Goal: Information Seeking & Learning: Learn about a topic

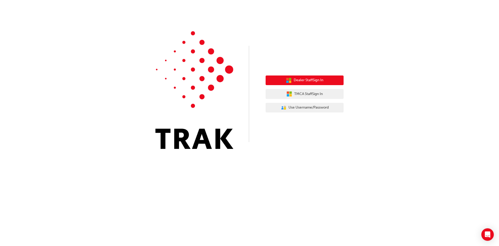
click at [312, 82] on span "Dealer Staff Sign In" at bounding box center [309, 80] width 30 height 6
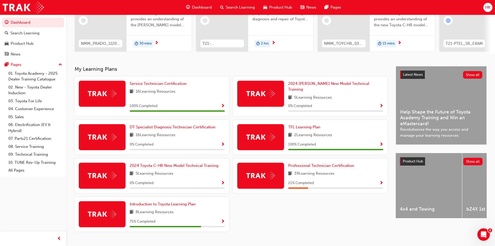
scroll to position [74, 0]
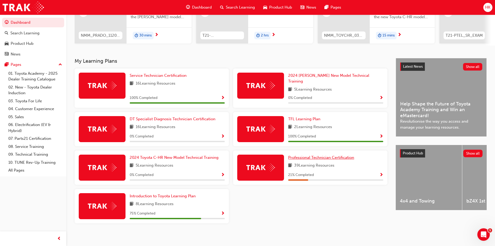
click at [322, 155] on span "Professional Technician Certification" at bounding box center [321, 157] width 66 height 5
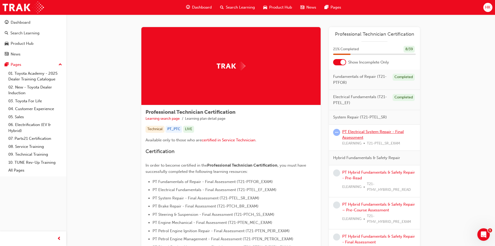
click at [356, 132] on link "PT Electrical System Repair - Final Assessment" at bounding box center [373, 134] width 62 height 11
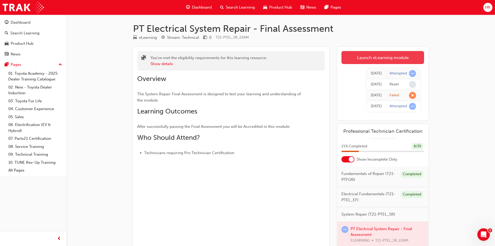
click at [365, 59] on link "Launch eLearning module" at bounding box center [383, 57] width 83 height 13
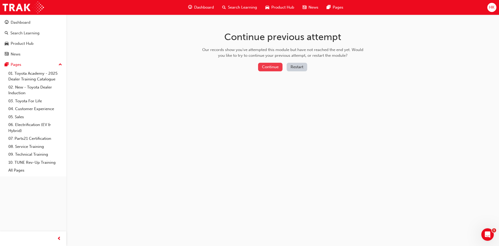
click at [267, 67] on button "Continue" at bounding box center [270, 67] width 24 height 9
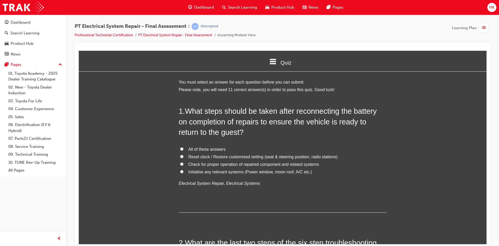
click at [218, 148] on span "All of these answers" at bounding box center [206, 149] width 37 height 4
click at [184, 148] on input "All of these answers" at bounding box center [181, 148] width 3 height 3
radio input "true"
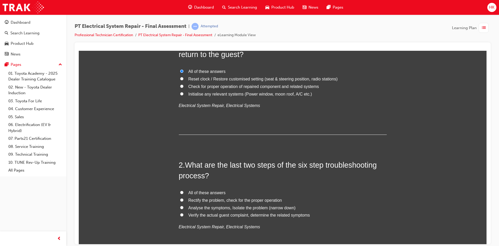
scroll to position [78, 0]
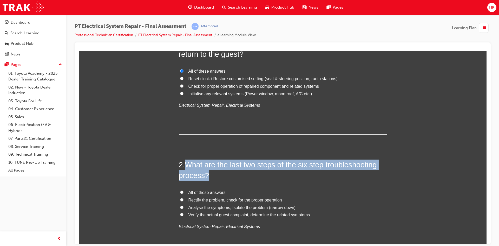
drag, startPoint x: 184, startPoint y: 162, endPoint x: 209, endPoint y: 175, distance: 28.6
click at [209, 175] on h2 "2 . What are the last two steps of the six step troubleshooting process?" at bounding box center [283, 169] width 208 height 21
copy span "What are the last two steps of the six step troubleshooting process?"
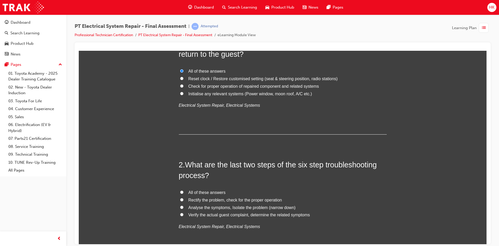
click at [217, 190] on span "All of these answers" at bounding box center [206, 192] width 37 height 4
click at [184, 190] on input "All of these answers" at bounding box center [181, 191] width 3 height 3
radio input "true"
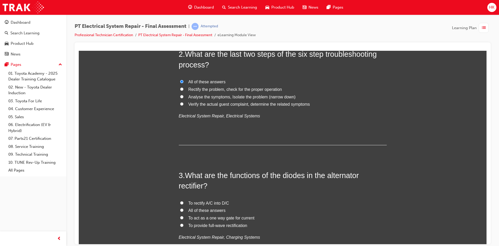
scroll to position [208, 0]
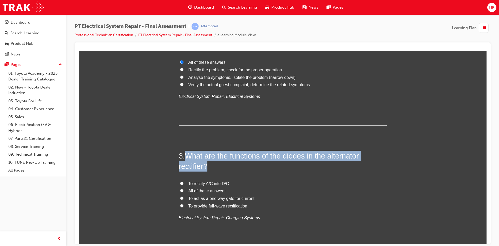
drag, startPoint x: 182, startPoint y: 154, endPoint x: 208, endPoint y: 169, distance: 29.9
click at [208, 169] on h2 "3 . What are the functions of the diodes in the alternator rectifier?" at bounding box center [283, 160] width 208 height 21
copy h2 "What are the functions of the diodes in the alternator rectifier?"
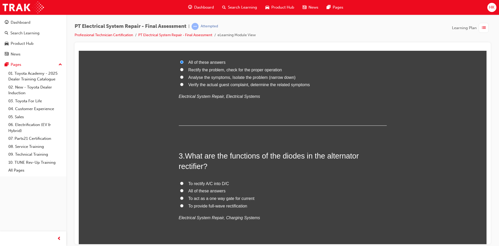
click at [202, 182] on span "To rectify A/C into D/C" at bounding box center [208, 183] width 41 height 4
click at [184, 182] on input "To rectify A/C into D/C" at bounding box center [181, 182] width 3 height 3
radio input "true"
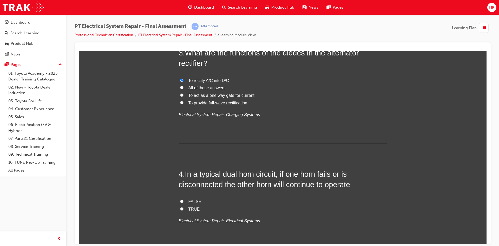
scroll to position [312, 0]
click at [190, 208] on span "TRUE" at bounding box center [193, 207] width 11 height 4
click at [184, 208] on input "TRUE" at bounding box center [181, 207] width 3 height 3
radio input "true"
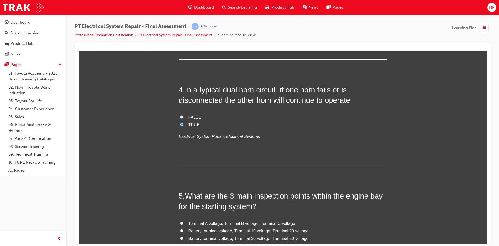
scroll to position [416, 0]
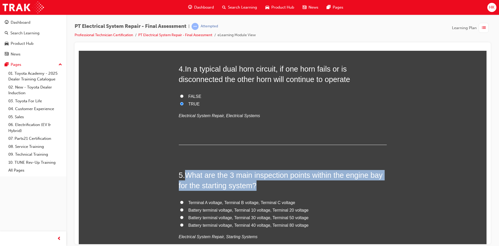
drag, startPoint x: 183, startPoint y: 172, endPoint x: 315, endPoint y: 187, distance: 132.6
click at [315, 187] on h2 "5 . What are the 3 main inspection points within the engine bay for the startin…" at bounding box center [283, 179] width 208 height 21
copy h2 "What are the 3 main inspection points within the engine bay for the starting sy…"
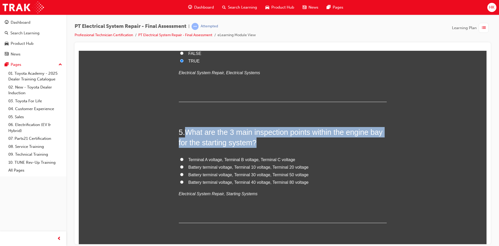
scroll to position [468, 0]
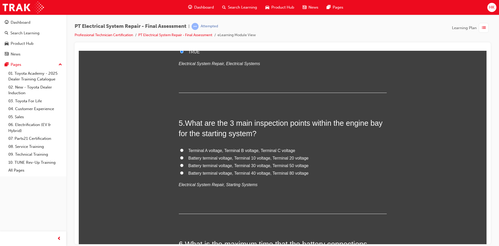
click at [229, 150] on span "Terminal A voltage, Terminal B voltage, Terminal C voltage" at bounding box center [241, 150] width 107 height 4
click at [184, 150] on input "Terminal A voltage, Terminal B voltage, Terminal C voltage" at bounding box center [181, 149] width 3 height 3
radio input "true"
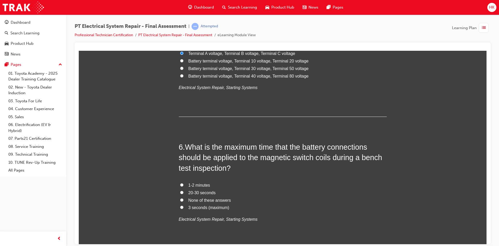
scroll to position [598, 0]
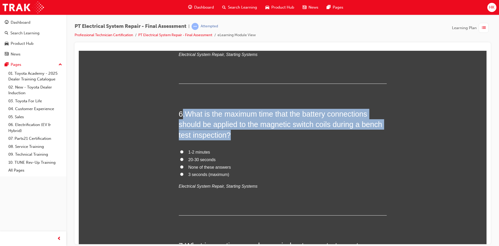
drag, startPoint x: 182, startPoint y: 112, endPoint x: 231, endPoint y: 135, distance: 54.6
click at [231, 138] on h2 "6 . What is the maximum time that the battery connections should be applied to …" at bounding box center [283, 123] width 208 height 31
copy h2 ". What is the maximum time that the battery connections should be applied to th…"
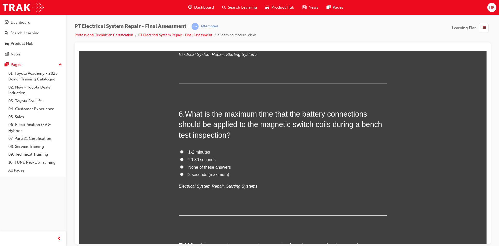
click at [202, 175] on span "3 seconds (maximum)" at bounding box center [208, 174] width 41 height 4
click at [184, 175] on input "3 seconds (maximum)" at bounding box center [181, 173] width 3 height 3
radio input "true"
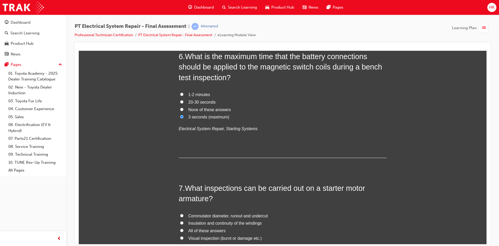
scroll to position [702, 0]
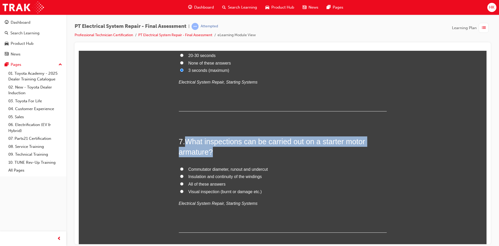
drag, startPoint x: 185, startPoint y: 139, endPoint x: 238, endPoint y: 154, distance: 54.5
click at [238, 154] on h2 "7 . What inspections can be carried out on a starter motor armature?" at bounding box center [283, 146] width 208 height 21
copy span "What inspections can be carried out on a starter motor armature?"
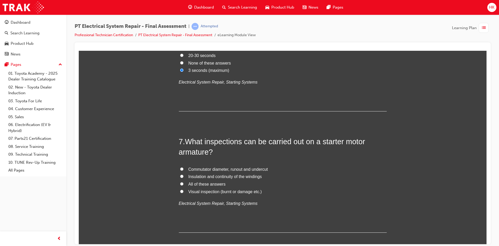
click at [213, 185] on span "All of these answers" at bounding box center [206, 183] width 37 height 4
click at [184, 185] on input "All of these answers" at bounding box center [181, 183] width 3 height 3
radio input "true"
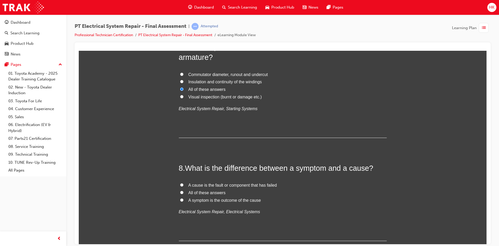
scroll to position [806, 0]
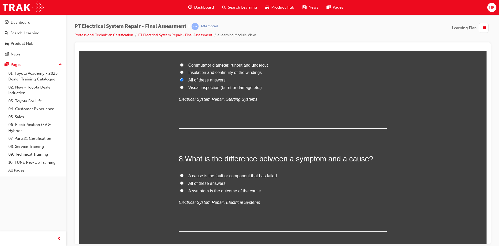
click at [226, 174] on span "A cause is the fault or component that has failed" at bounding box center [232, 175] width 89 height 4
click at [184, 174] on input "A cause is the fault or component that has failed" at bounding box center [181, 174] width 3 height 3
radio input "true"
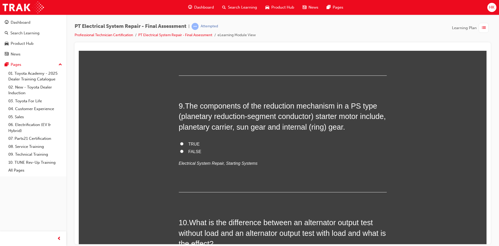
scroll to position [962, 0]
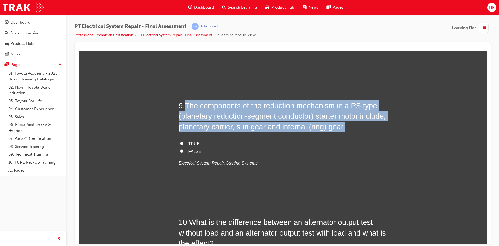
drag, startPoint x: 184, startPoint y: 102, endPoint x: 396, endPoint y: 128, distance: 212.8
copy span "The components of the reduction mechanism in a PS type (planetary reduction-seg…"
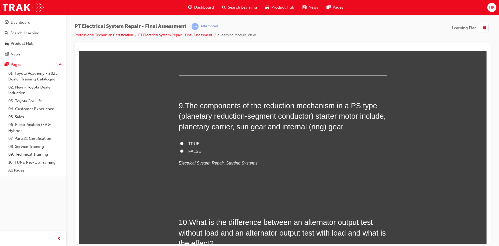
click at [192, 149] on span "FALSE" at bounding box center [194, 151] width 13 height 4
click at [184, 149] on input "FALSE" at bounding box center [181, 150] width 3 height 3
radio input "true"
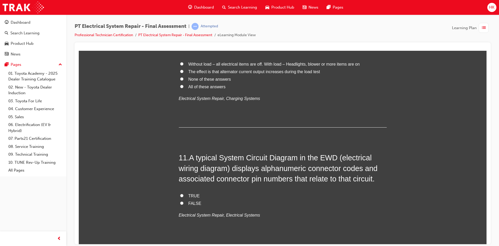
scroll to position [1092, 0]
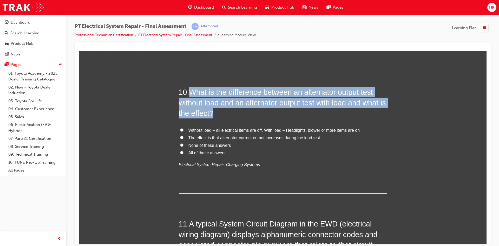
drag, startPoint x: 189, startPoint y: 91, endPoint x: 222, endPoint y: 112, distance: 38.4
click at [222, 112] on h2 "10 . What is the difference between an alternator output test without load and …" at bounding box center [283, 102] width 208 height 31
copy span "What is the difference between an alternator output test without load and an al…"
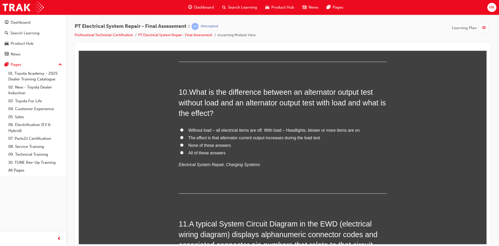
click at [206, 129] on span "Without load – all electrical items are off. With load – Headlights, blower or …" at bounding box center [274, 130] width 172 height 4
click at [184, 129] on input "Without load – all electrical items are off. With load – Headlights, blower or …" at bounding box center [181, 129] width 3 height 3
radio input "true"
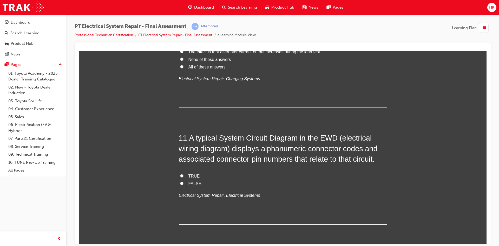
scroll to position [1196, 0]
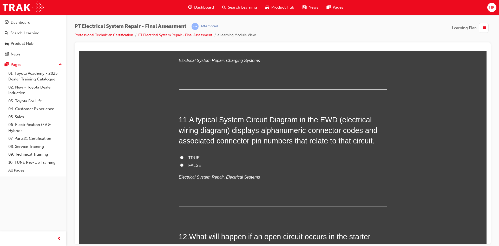
click at [188, 164] on span "FALSE" at bounding box center [194, 165] width 13 height 4
click at [184, 164] on input "FALSE" at bounding box center [181, 164] width 3 height 3
radio input "true"
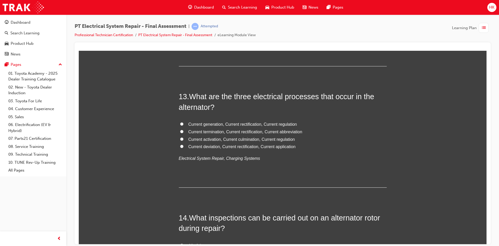
scroll to position [1534, 0]
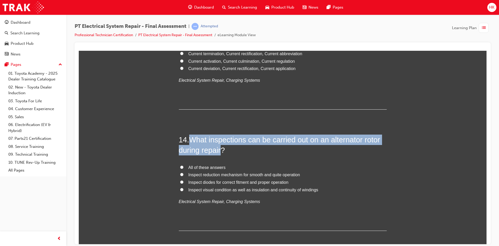
drag, startPoint x: 190, startPoint y: 138, endPoint x: 221, endPoint y: 148, distance: 33.1
click at [221, 148] on span "What inspections can be carried out on an alternator rotor during repair?" at bounding box center [279, 144] width 201 height 19
copy span "What inspections can be carried out on an alternator rotor during repair"
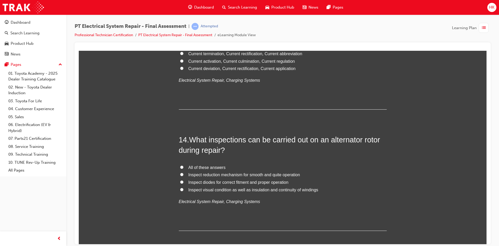
click at [214, 168] on span "All of these answers" at bounding box center [206, 167] width 37 height 4
click at [184, 168] on input "All of these answers" at bounding box center [181, 166] width 3 height 3
radio input "true"
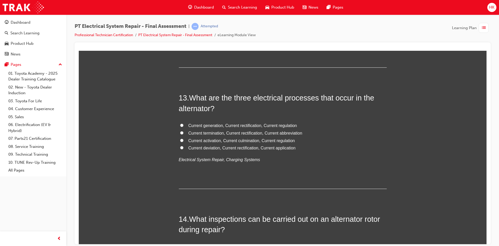
scroll to position [1430, 0]
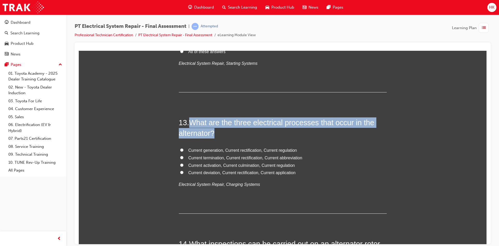
drag, startPoint x: 188, startPoint y: 119, endPoint x: 223, endPoint y: 135, distance: 38.7
click at [223, 135] on h2 "13 . What are the three electrical processes that occur in the alternator?" at bounding box center [283, 127] width 208 height 21
copy h2 "What are the three electrical processes that occur in the alternator?"
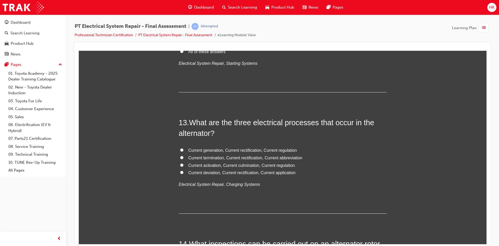
click at [284, 150] on span "Current generation, Current rectification, Current regulation" at bounding box center [242, 150] width 109 height 4
click at [184, 150] on input "Current generation, Current rectification, Current regulation" at bounding box center [181, 149] width 3 height 3
radio input "true"
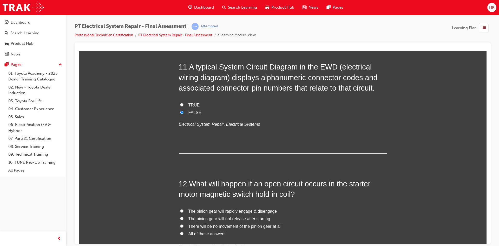
scroll to position [1275, 0]
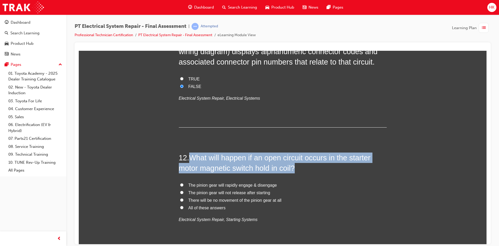
drag, startPoint x: 188, startPoint y: 157, endPoint x: 307, endPoint y: 171, distance: 119.9
click at [307, 171] on h2 "12 . What will happen if an open circuit occurs in the starter motor magnetic s…" at bounding box center [283, 162] width 208 height 21
copy h2 "What will happen if an open circuit occurs in the starter motor magnetic switch…"
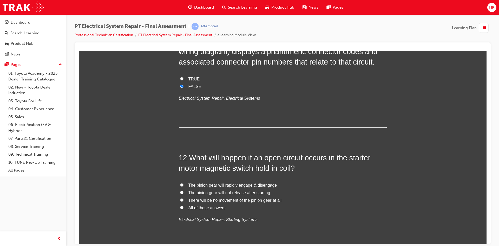
click at [213, 206] on span "All of these answers" at bounding box center [206, 207] width 37 height 4
click at [184, 206] on input "All of these answers" at bounding box center [181, 206] width 3 height 3
radio input "true"
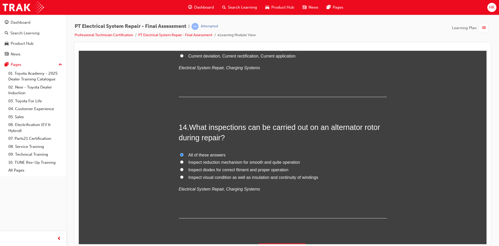
scroll to position [1560, 0]
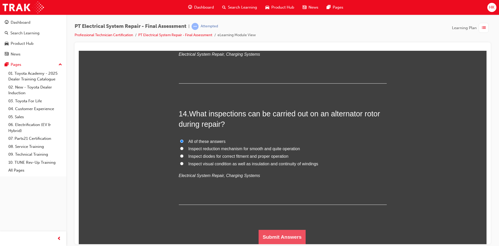
click at [295, 232] on button "Submit Answers" at bounding box center [282, 236] width 47 height 15
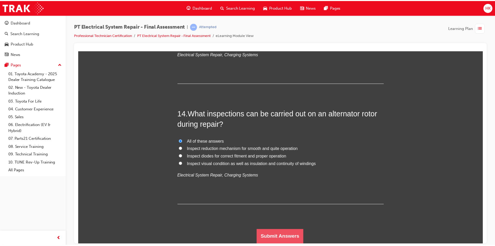
scroll to position [0, 0]
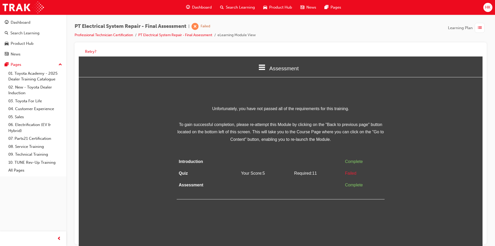
click at [487, 9] on span "HK" at bounding box center [487, 7] width 5 height 6
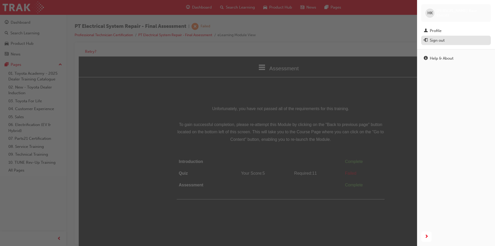
click at [437, 44] on button "Sign out" at bounding box center [456, 41] width 70 height 10
